Goal: Task Accomplishment & Management: Complete application form

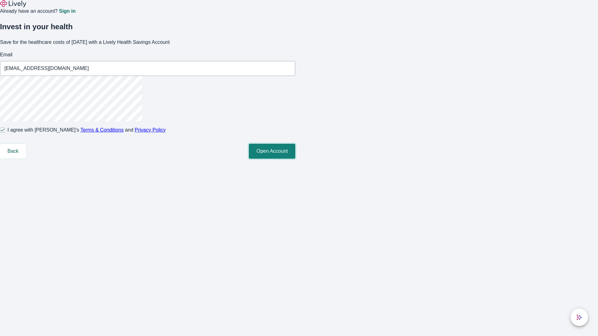
click at [295, 159] on button "Open Account" at bounding box center [272, 151] width 46 height 15
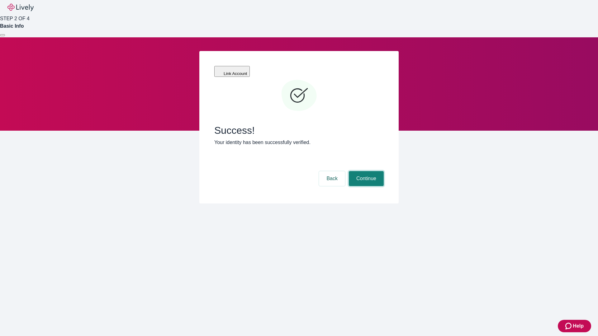
click at [365, 171] on button "Continue" at bounding box center [366, 178] width 35 height 15
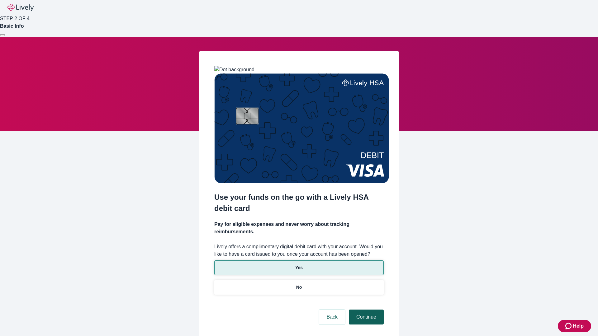
click at [299, 265] on p "Yes" at bounding box center [298, 268] width 7 height 7
click at [365, 310] on button "Continue" at bounding box center [366, 317] width 35 height 15
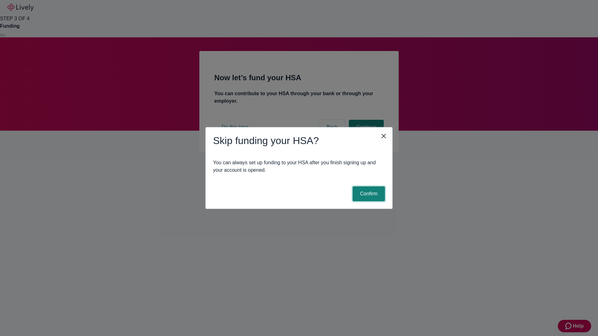
click at [368, 194] on button "Confirm" at bounding box center [369, 194] width 32 height 15
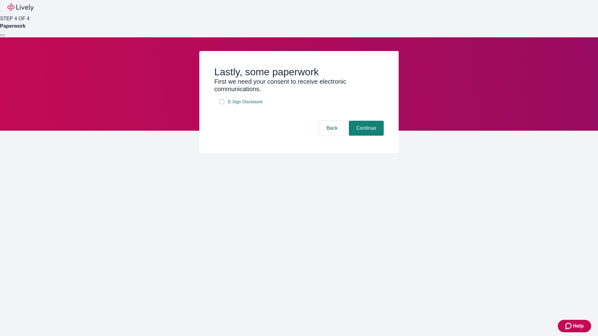
click at [222, 104] on input "E-Sign Disclosure" at bounding box center [221, 101] width 5 height 5
checkbox input "true"
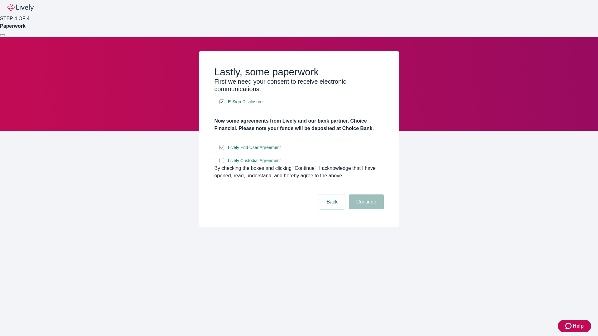
click at [222, 163] on input "Lively Custodial Agreement" at bounding box center [221, 160] width 5 height 5
checkbox input "true"
click at [365, 210] on button "Continue" at bounding box center [366, 202] width 35 height 15
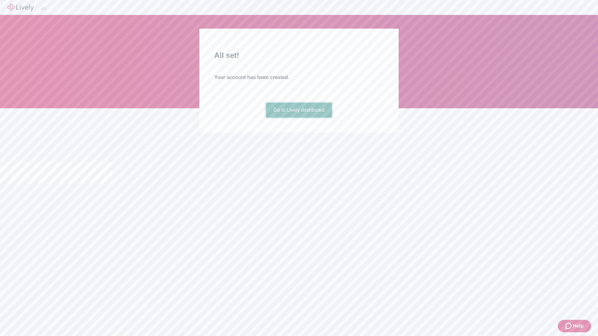
click at [299, 118] on link "Go to Lively dashboard" at bounding box center [299, 110] width 66 height 15
